Goal: Task Accomplishment & Management: Use online tool/utility

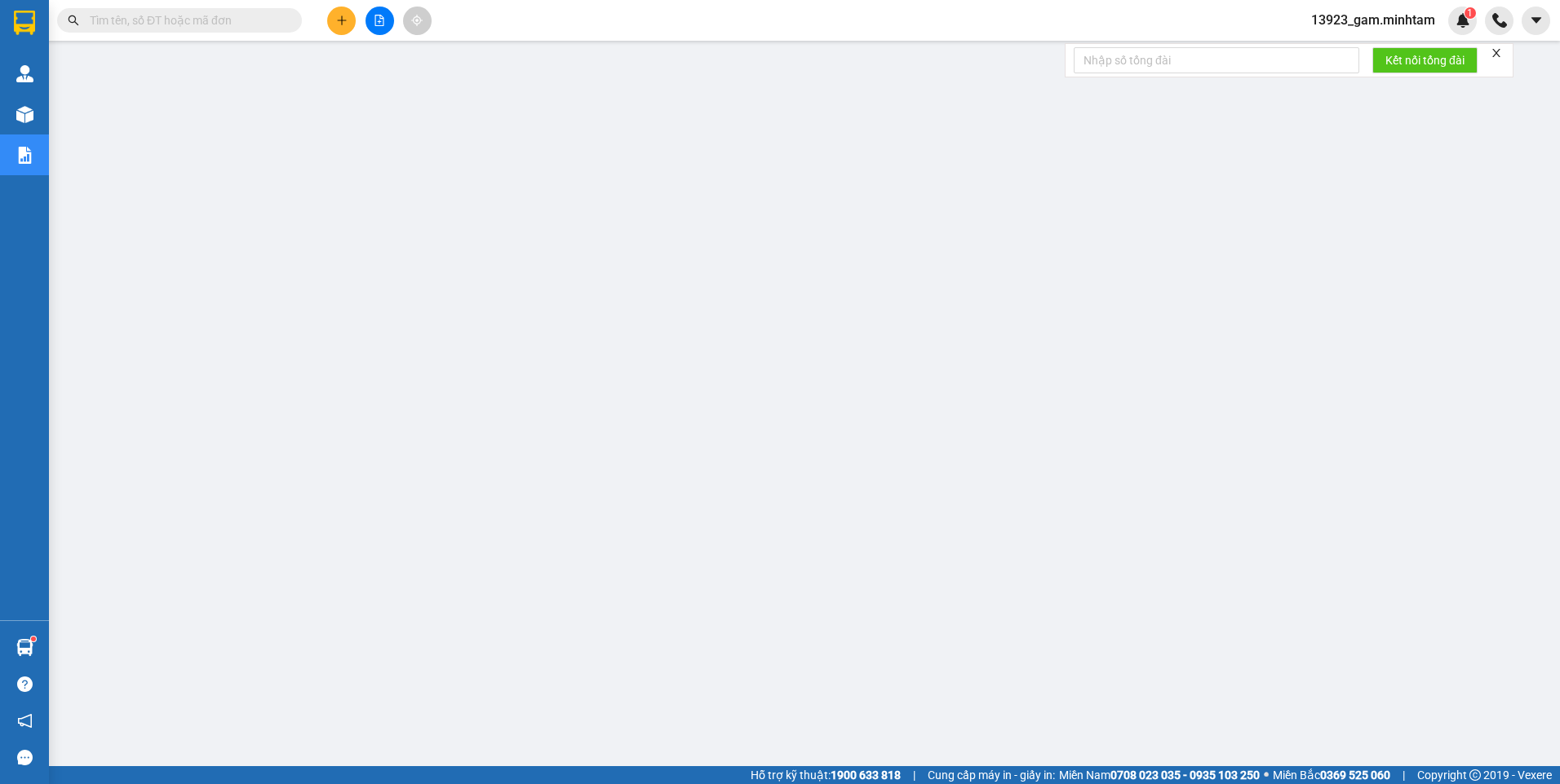
click at [162, 18] on input "text" at bounding box center [186, 20] width 193 height 18
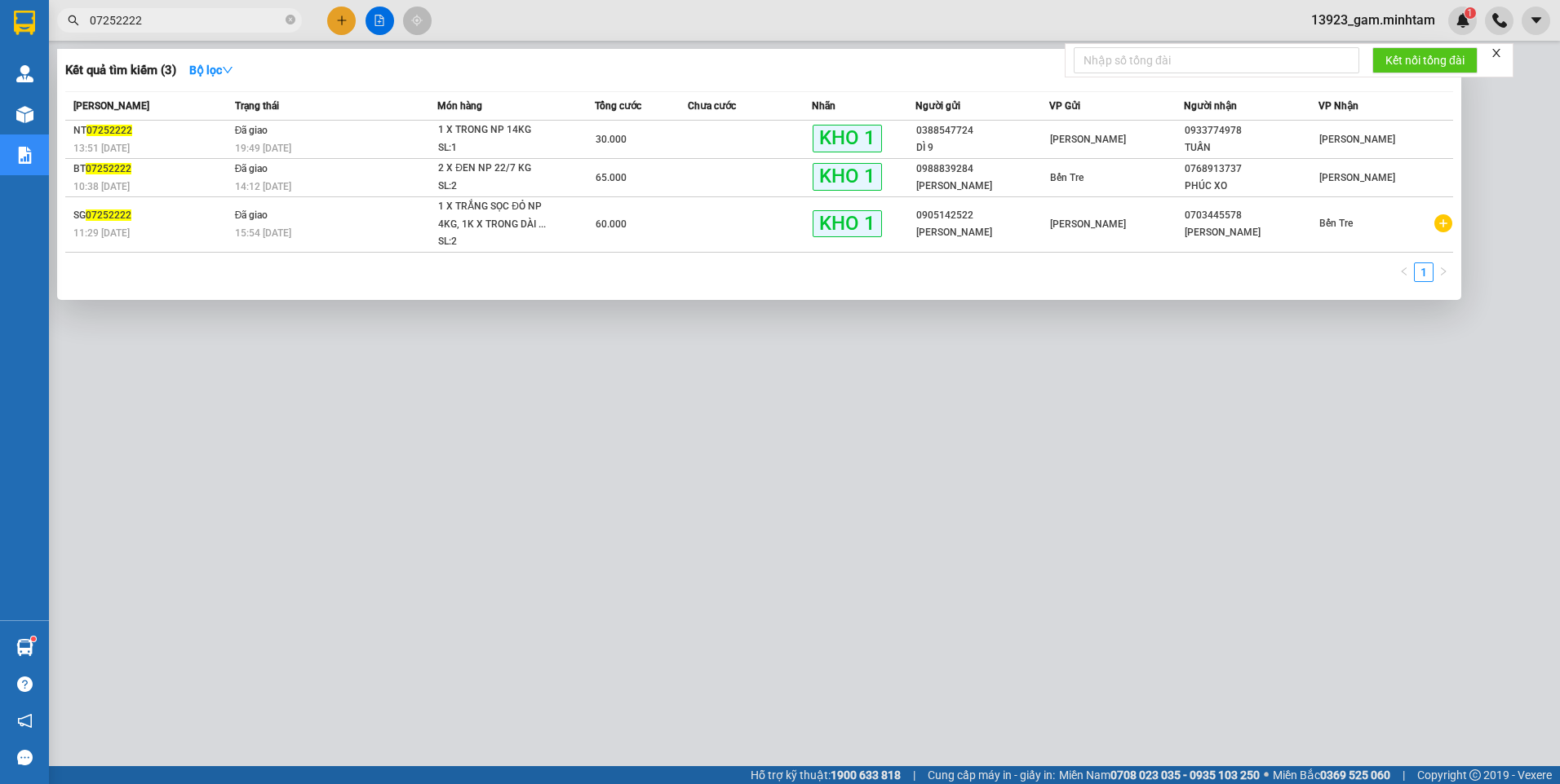
type input "07252222"
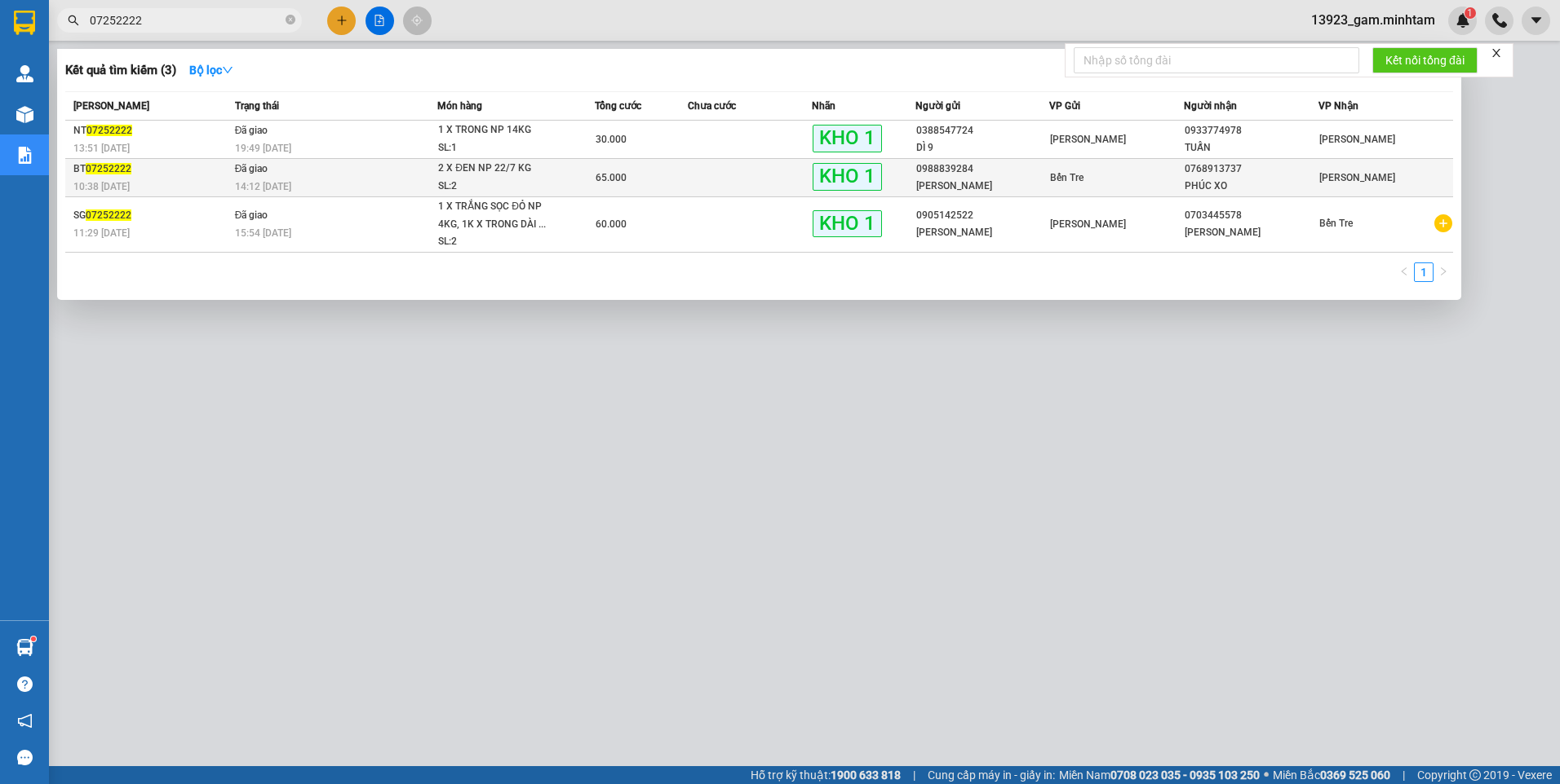
click at [117, 168] on span "07252222" at bounding box center [108, 168] width 46 height 11
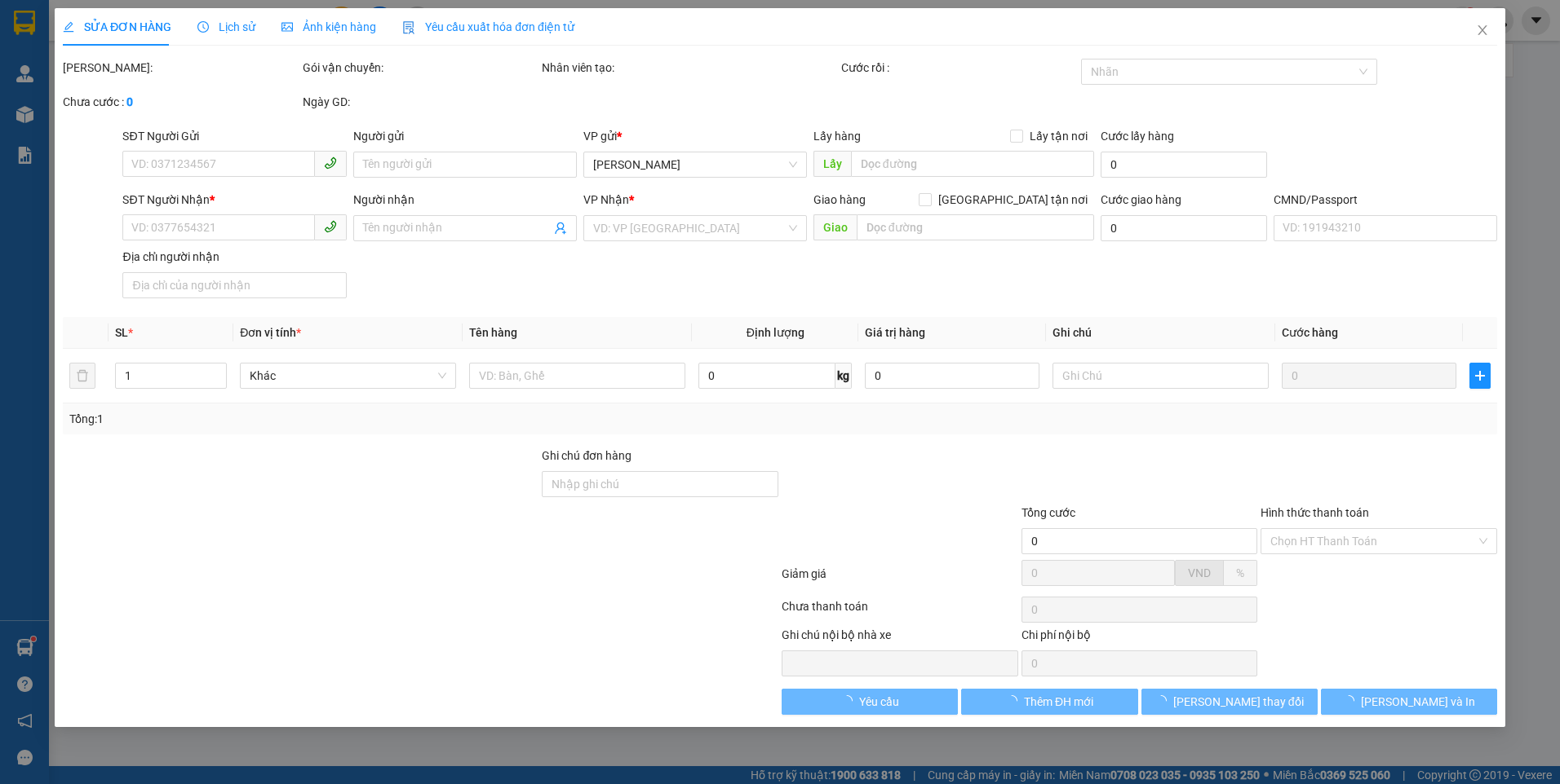
type input "0988839284"
type input "[PERSON_NAME]"
type input "0768913737"
type input "PHÚC XO"
type input "65.000"
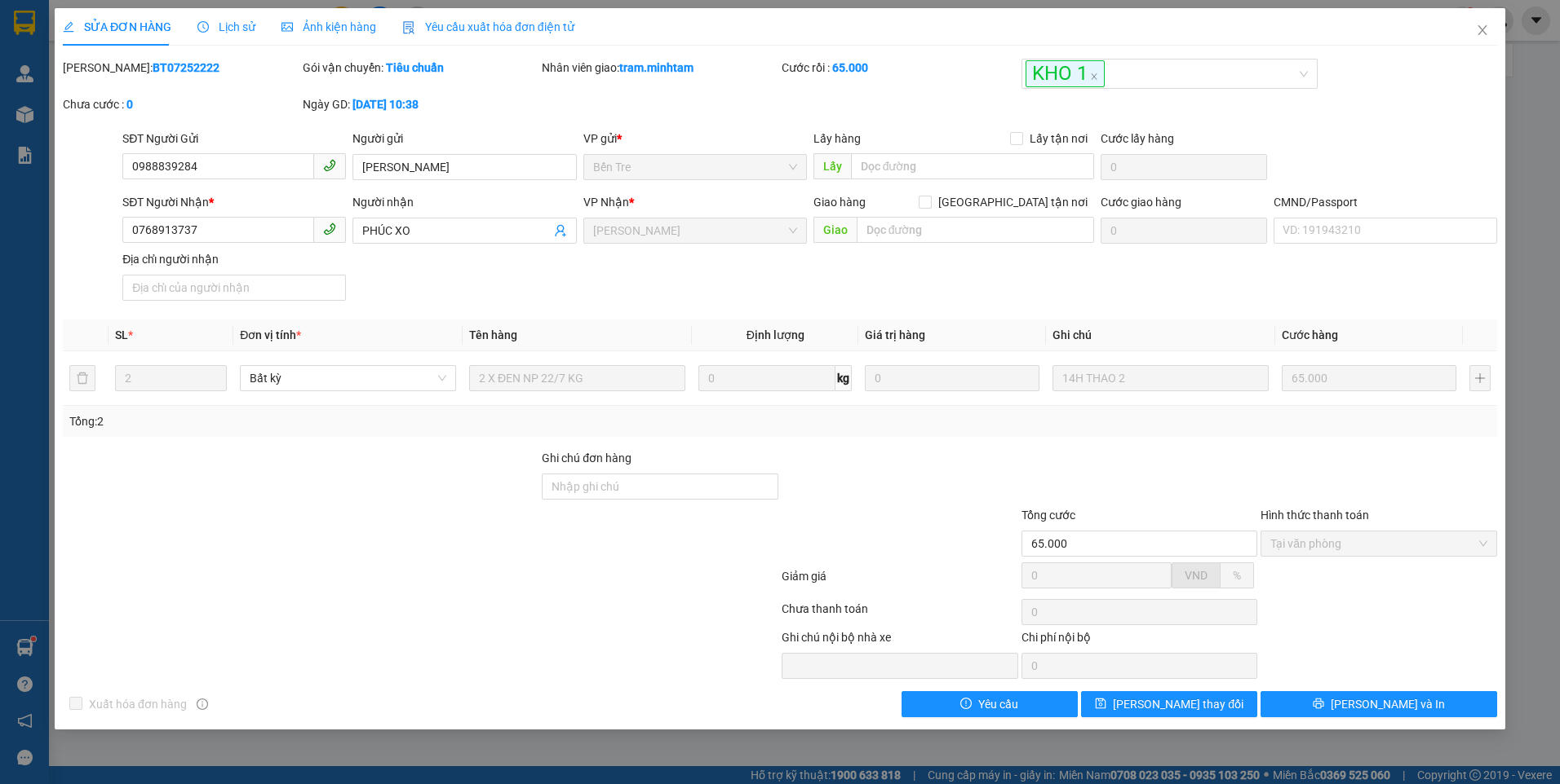
click at [229, 29] on span "Lịch sử" at bounding box center [226, 27] width 58 height 13
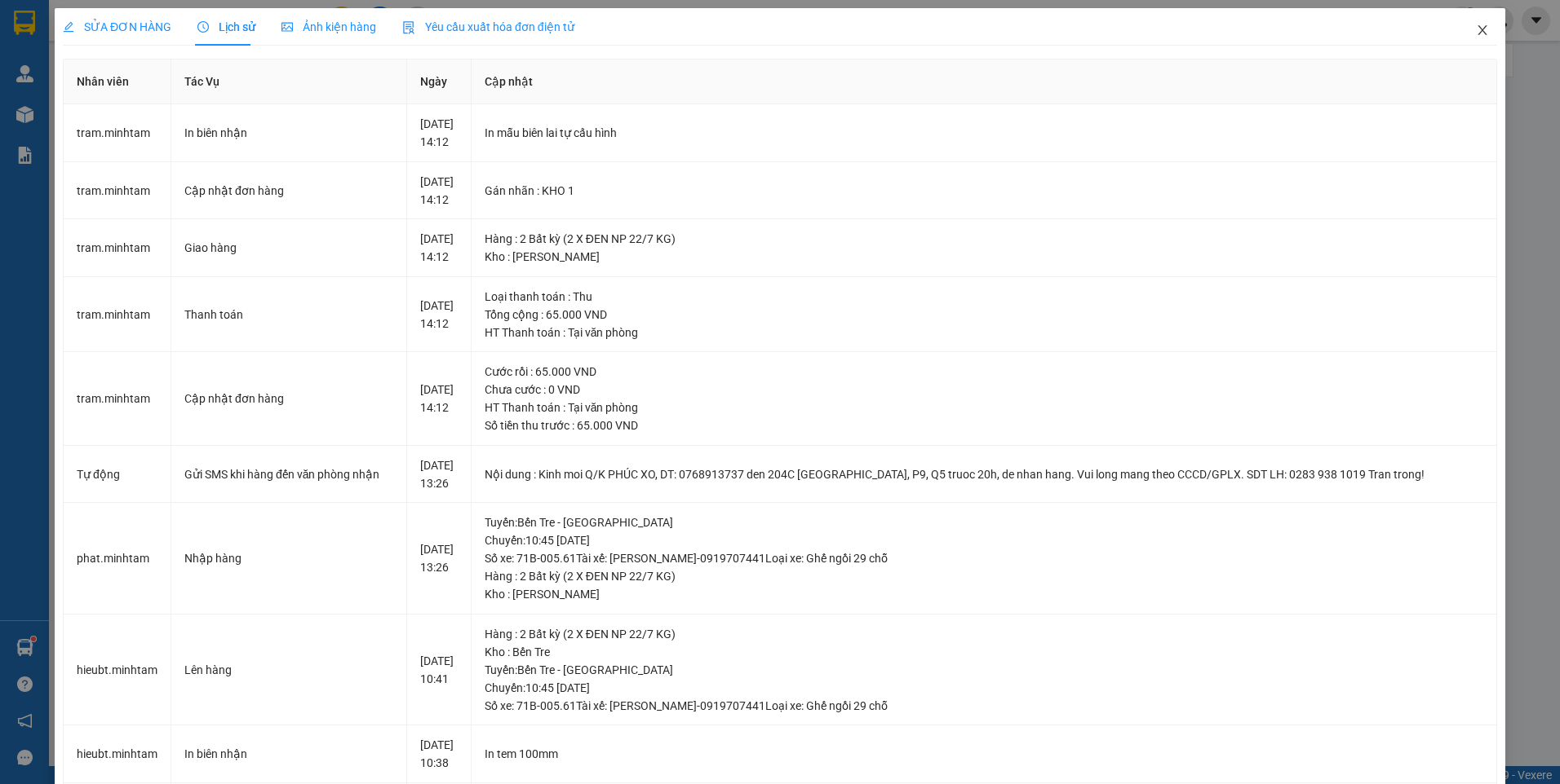
click at [1476, 34] on icon "close" at bounding box center [1482, 30] width 13 height 13
